Goal: Information Seeking & Learning: Learn about a topic

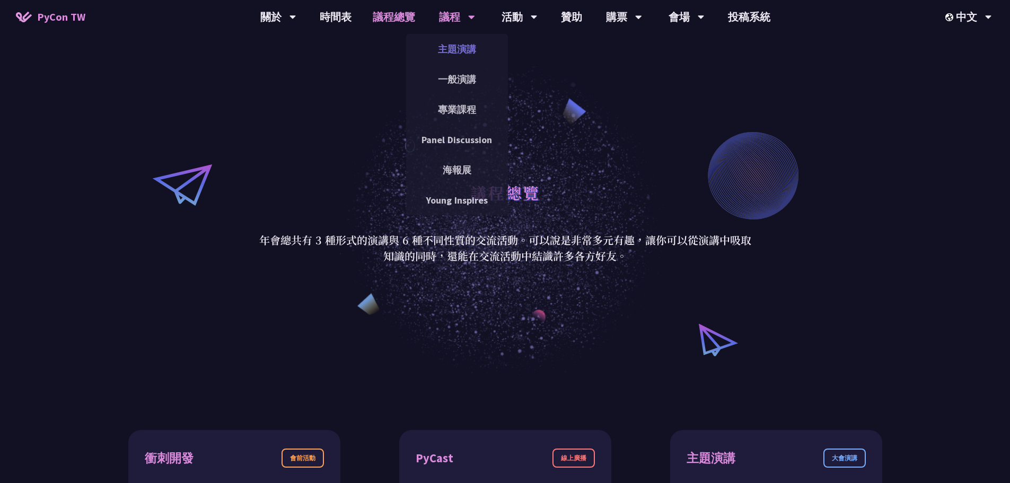
click at [454, 53] on link "主題演講" at bounding box center [457, 49] width 102 height 25
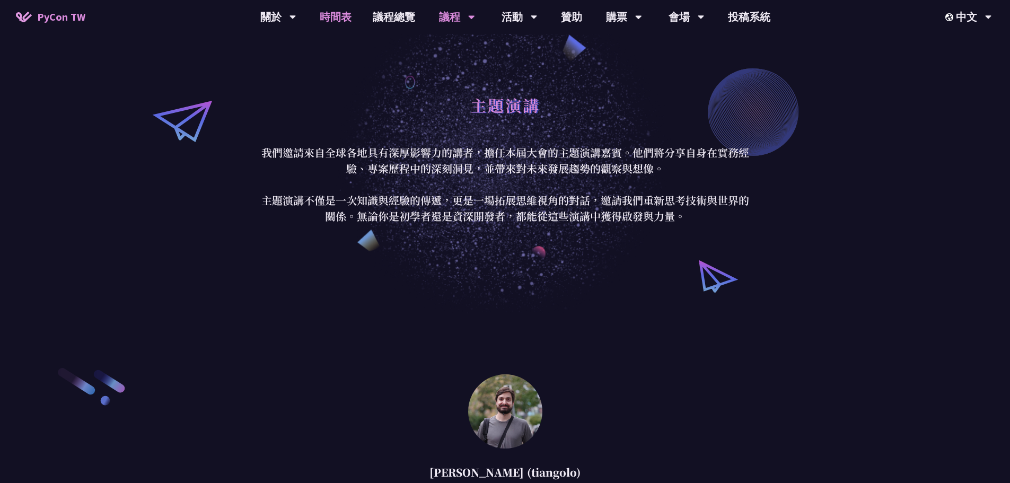
click at [340, 19] on link "時間表" at bounding box center [335, 17] width 53 height 34
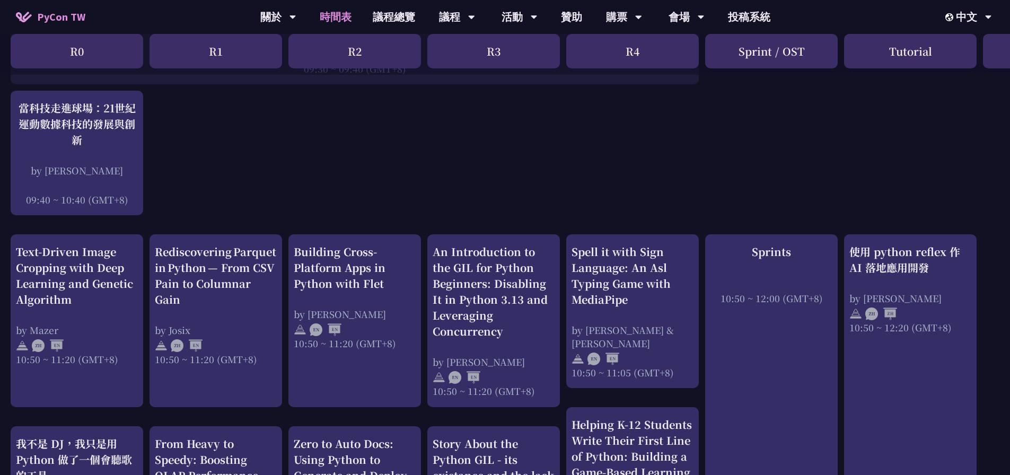
scroll to position [106, 0]
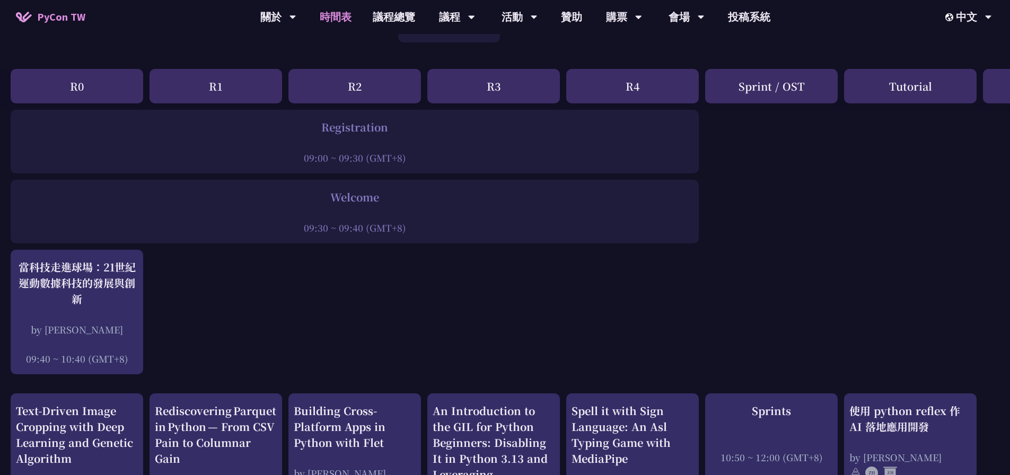
click at [118, 92] on div "R0" at bounding box center [77, 86] width 133 height 34
click at [230, 92] on div "R1" at bounding box center [216, 86] width 133 height 34
click at [307, 82] on div "R2" at bounding box center [354, 86] width 133 height 34
click at [476, 91] on div "R3" at bounding box center [493, 86] width 133 height 34
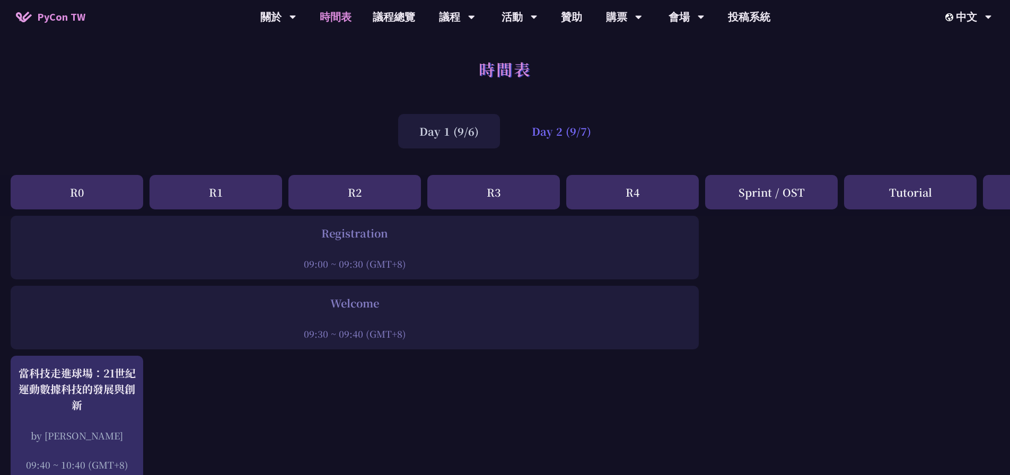
click at [524, 128] on div "Day 2 (9/7)" at bounding box center [562, 131] width 102 height 34
